Goal: Find specific page/section: Find specific page/section

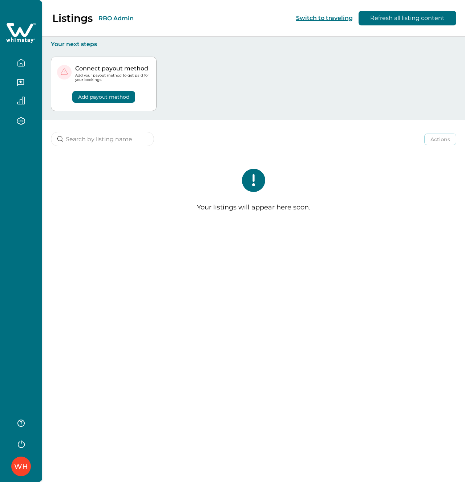
click at [111, 20] on button "RBO Admin" at bounding box center [115, 18] width 35 height 7
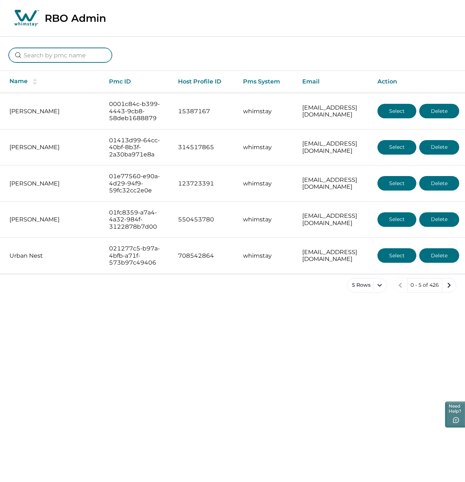
click at [66, 54] on input at bounding box center [60, 55] width 103 height 15
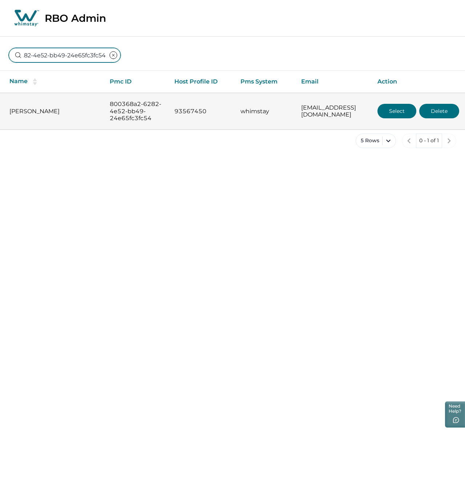
type input "800368a2-6282-4e52-bb49-24e65fc3fc54"
click at [389, 114] on button "Select" at bounding box center [396, 111] width 39 height 15
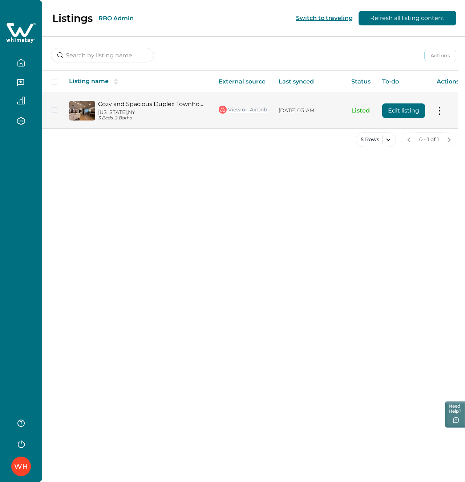
click at [257, 110] on link "View on Airbnb" at bounding box center [243, 109] width 48 height 9
click at [288, 109] on p "[DATE] 03 AM" at bounding box center [309, 110] width 61 height 7
click at [140, 105] on link "Cozy and Spacious Duplex Townhome" at bounding box center [152, 104] width 109 height 7
